Goal: Use online tool/utility: Utilize a website feature to perform a specific function

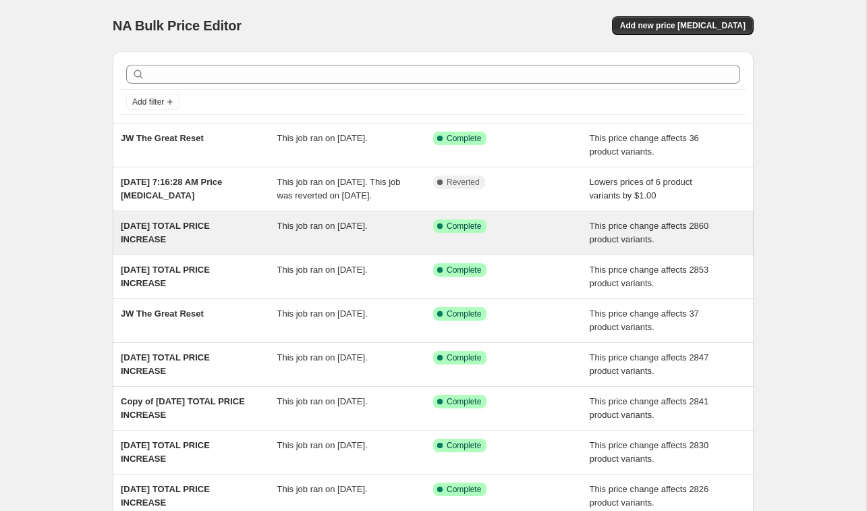
click at [165, 243] on span "[DATE] TOTAL PRICE INCREASE" at bounding box center [165, 233] width 89 height 24
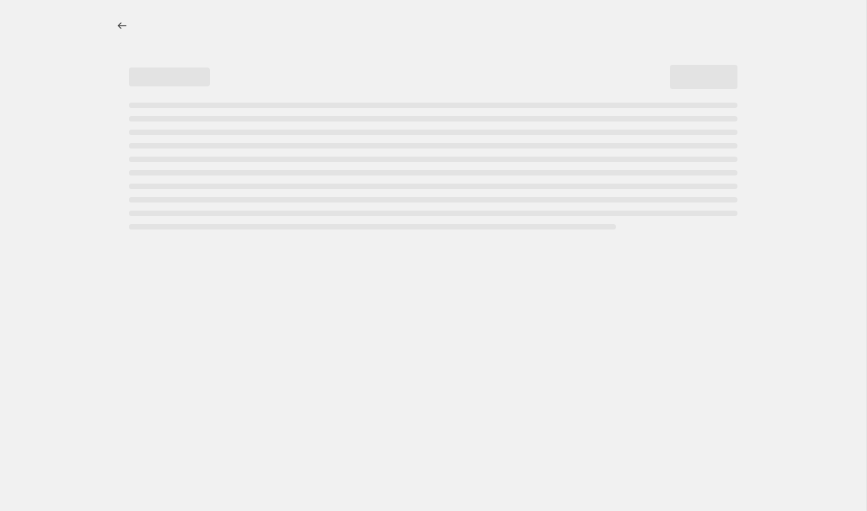
select select "ecap"
select select "no_change"
select select "not_equal"
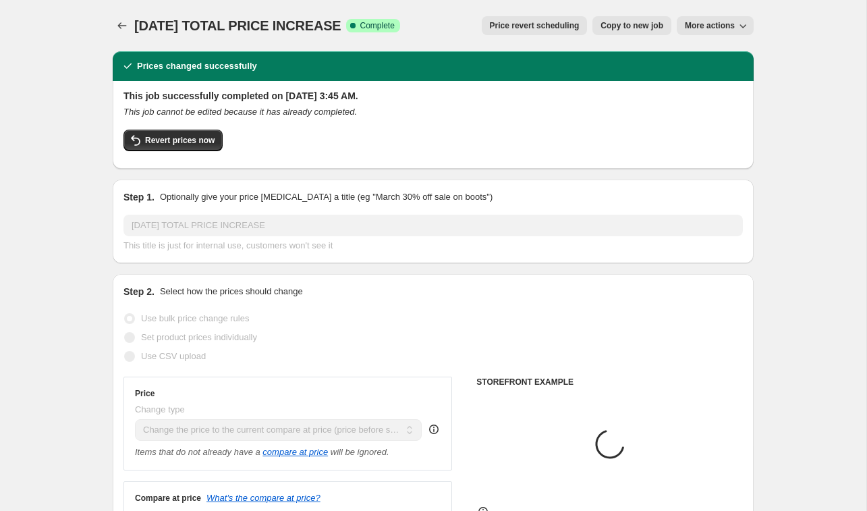
select select "tag"
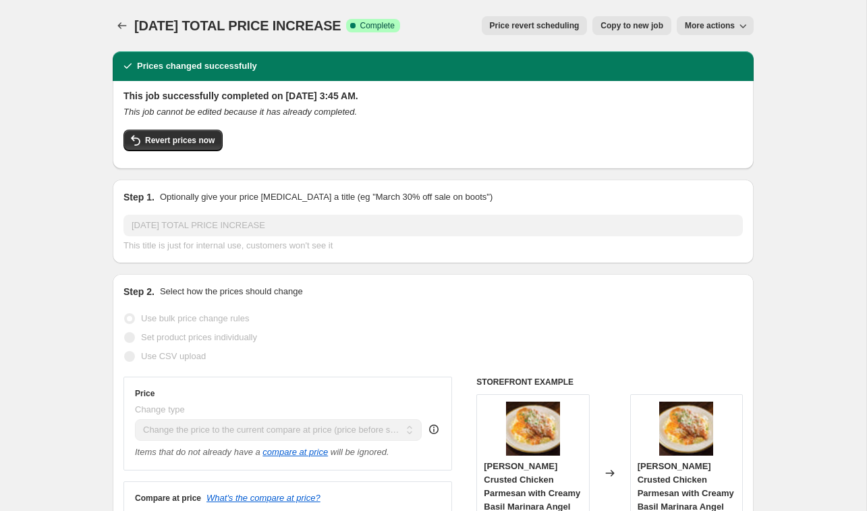
click at [613, 24] on span "Copy to new job" at bounding box center [631, 25] width 63 height 11
select select "ecap"
select select "no_change"
select select "tag"
select select "not_equal"
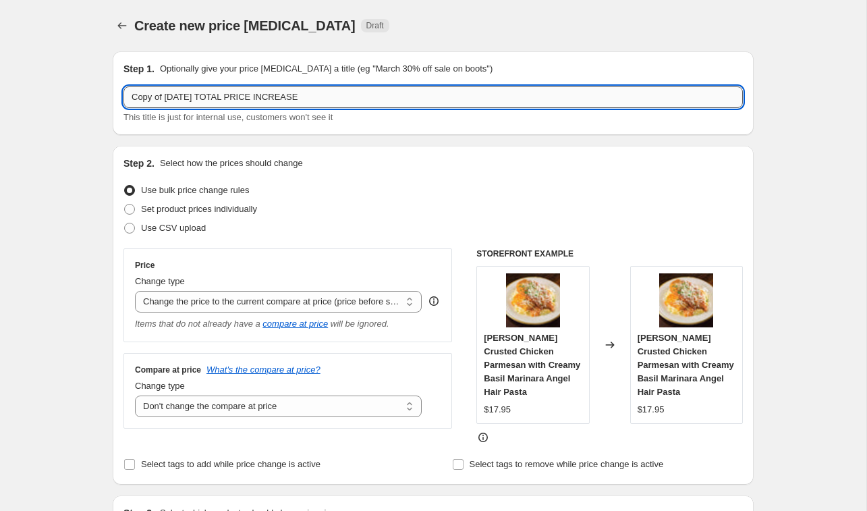
click at [189, 100] on input "Copy of [DATE] TOTAL PRICE INCREASE" at bounding box center [432, 97] width 619 height 22
click at [167, 99] on input "Copy of [DATE] TOTAL PRICE INCREASE" at bounding box center [432, 97] width 619 height 22
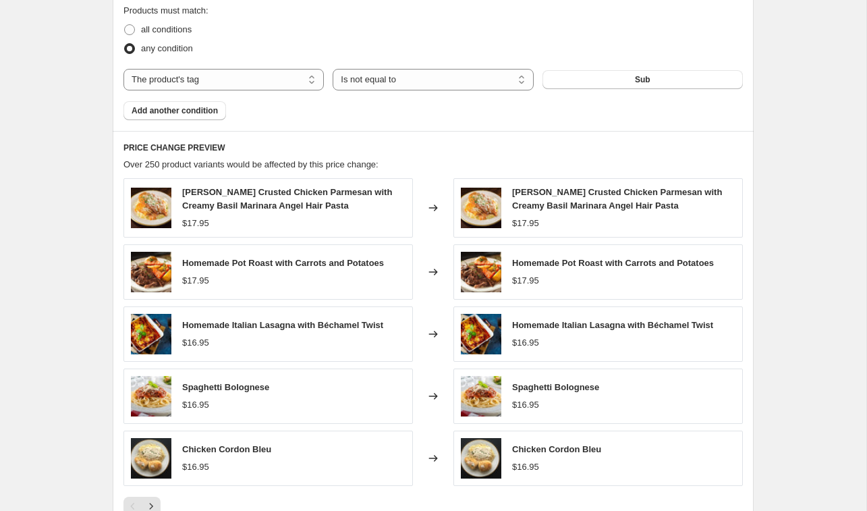
scroll to position [859, 0]
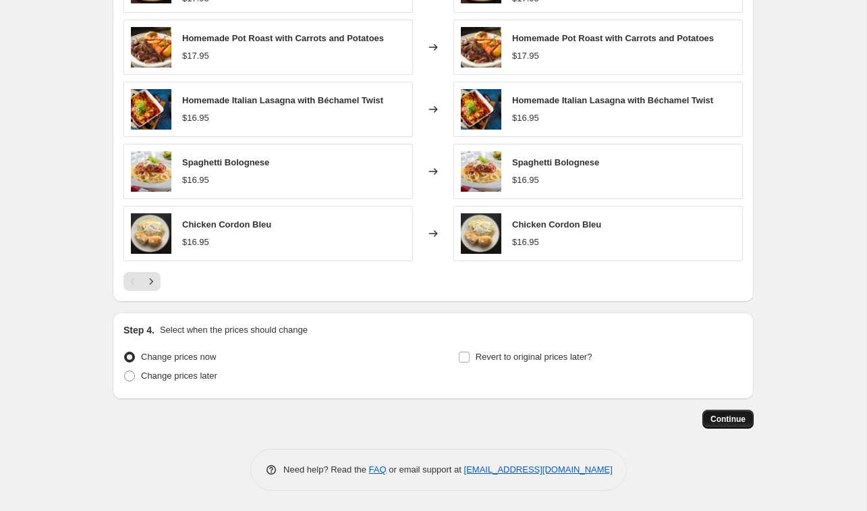
type input "[DATE] TOTAL PRICE INCREASE"
click at [718, 417] on span "Continue" at bounding box center [727, 418] width 35 height 11
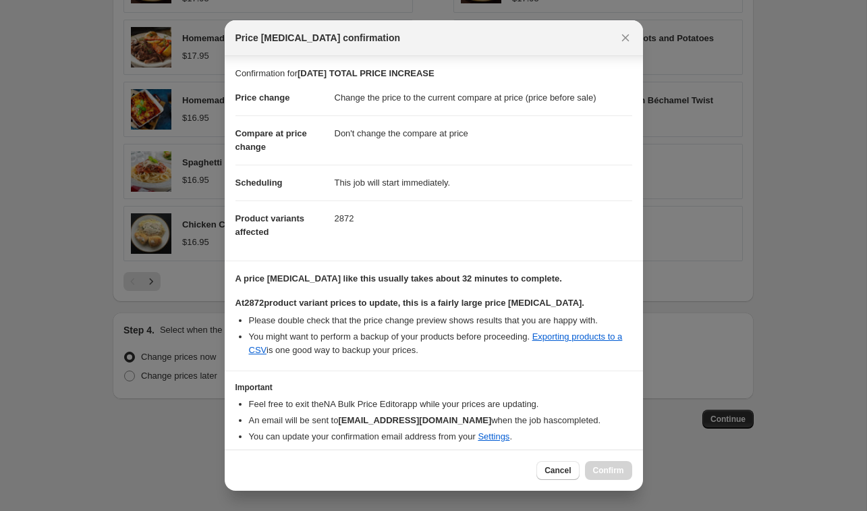
scroll to position [49, 0]
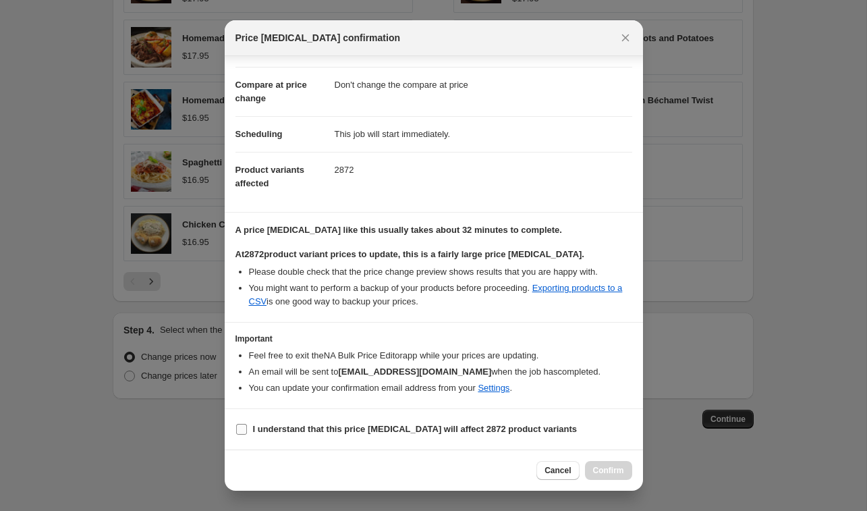
click at [241, 434] on input "I understand that this price [MEDICAL_DATA] will affect 2872 product variants" at bounding box center [241, 429] width 11 height 11
checkbox input "true"
click at [606, 470] on span "Confirm" at bounding box center [608, 470] width 31 height 11
